Goal: Task Accomplishment & Management: Manage account settings

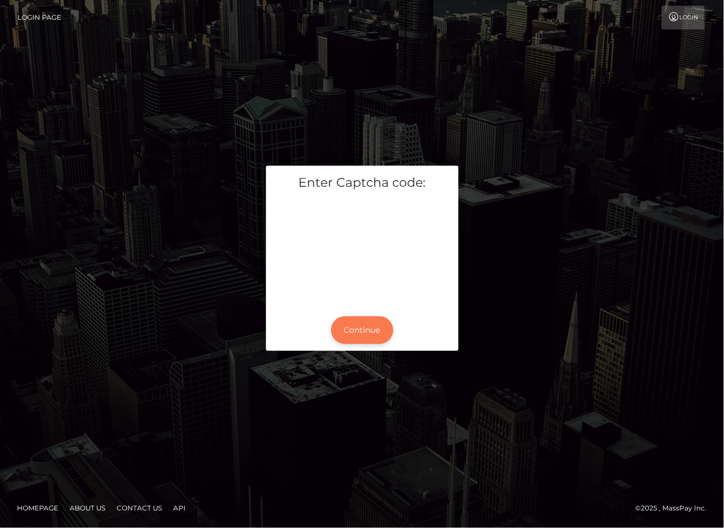
click at [359, 322] on button "Continue" at bounding box center [362, 330] width 62 height 28
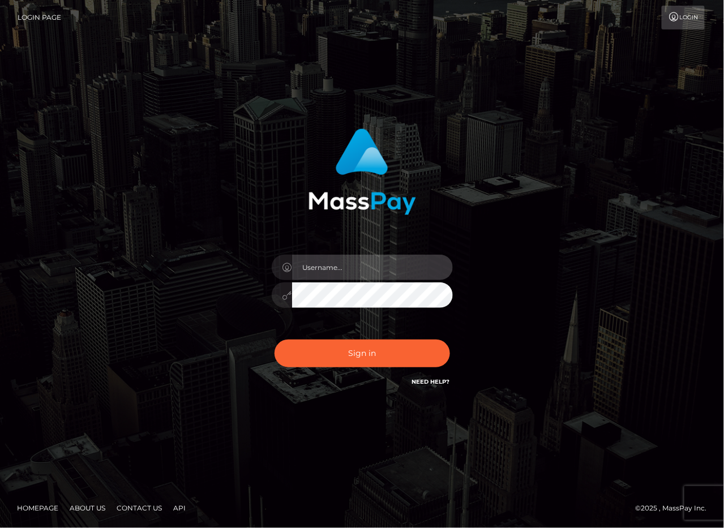
click at [344, 255] on input "text" at bounding box center [372, 267] width 161 height 25
click at [371, 269] on input "text" at bounding box center [372, 267] width 161 height 25
type input "polinab"
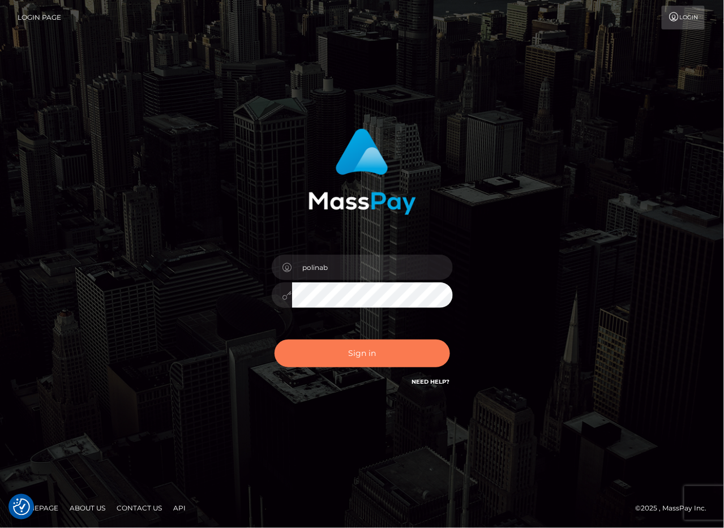
click at [379, 362] on button "Sign in" at bounding box center [362, 354] width 175 height 28
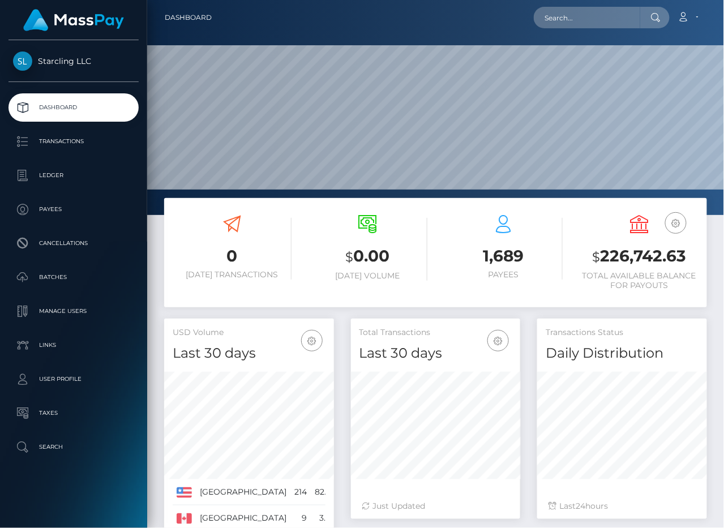
scroll to position [200, 169]
click at [594, 23] on input "text" at bounding box center [587, 18] width 106 height 22
paste input "659792"
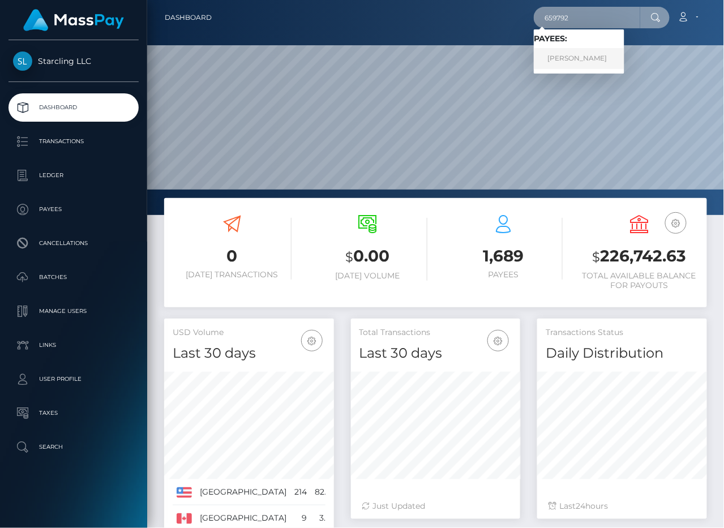
type input "659792"
click at [579, 59] on link "[PERSON_NAME]" at bounding box center [579, 58] width 91 height 21
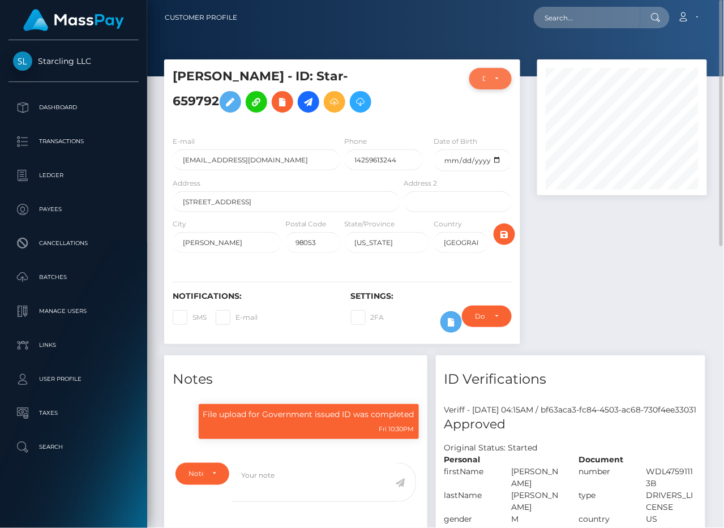
click at [496, 74] on div "DEACTIVE" at bounding box center [490, 78] width 16 height 9
click at [498, 106] on span "ACTIVE" at bounding box center [495, 109] width 25 height 10
select select "ACTIVE"
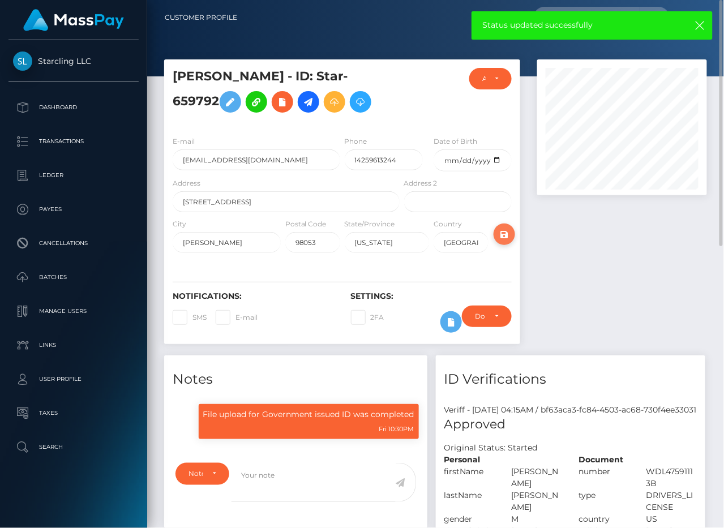
click at [509, 245] on button "submit" at bounding box center [505, 235] width 22 height 22
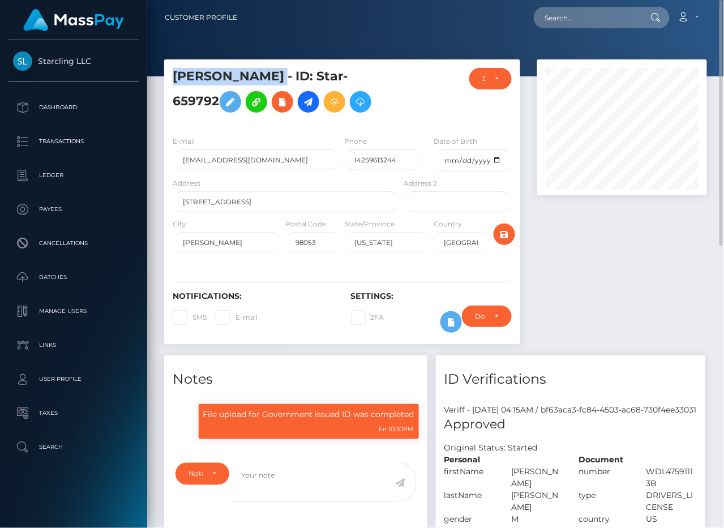
drag, startPoint x: 175, startPoint y: 75, endPoint x: 382, endPoint y: 80, distance: 206.7
click at [382, 80] on h5 "[PERSON_NAME] - ID: Star-659792" at bounding box center [283, 93] width 221 height 50
copy h5 "[PERSON_NAME]"
click at [599, 300] on div at bounding box center [622, 207] width 187 height 296
